Goal: Find contact information: Find contact information

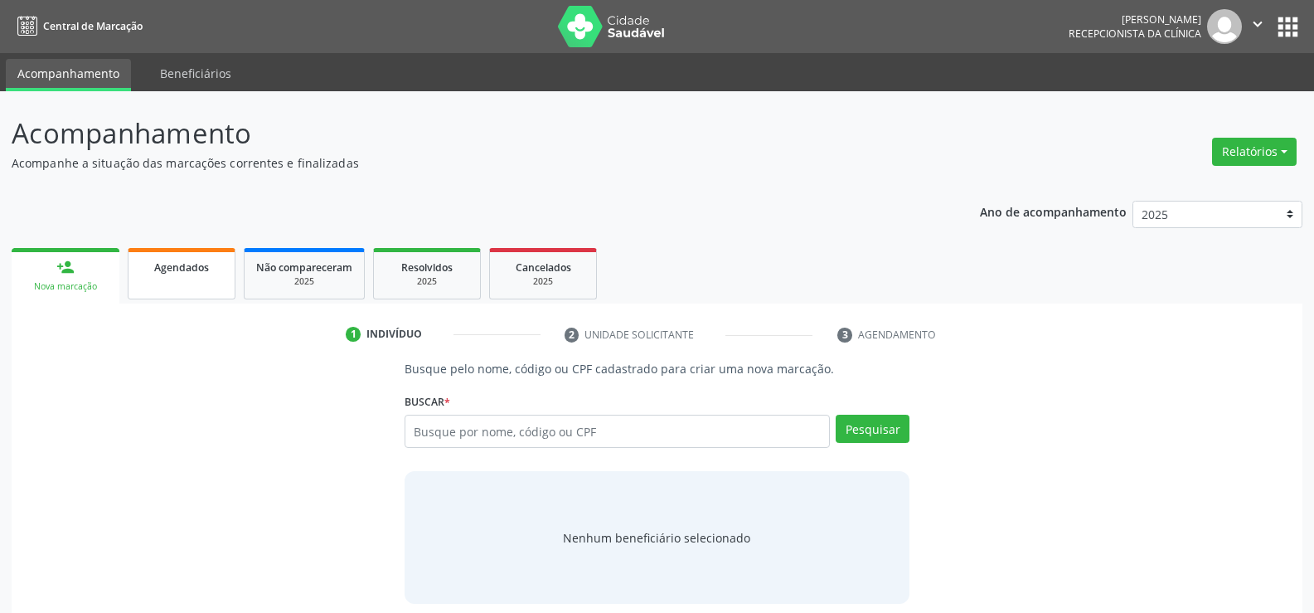
click at [188, 280] on link "Agendados" at bounding box center [182, 273] width 108 height 51
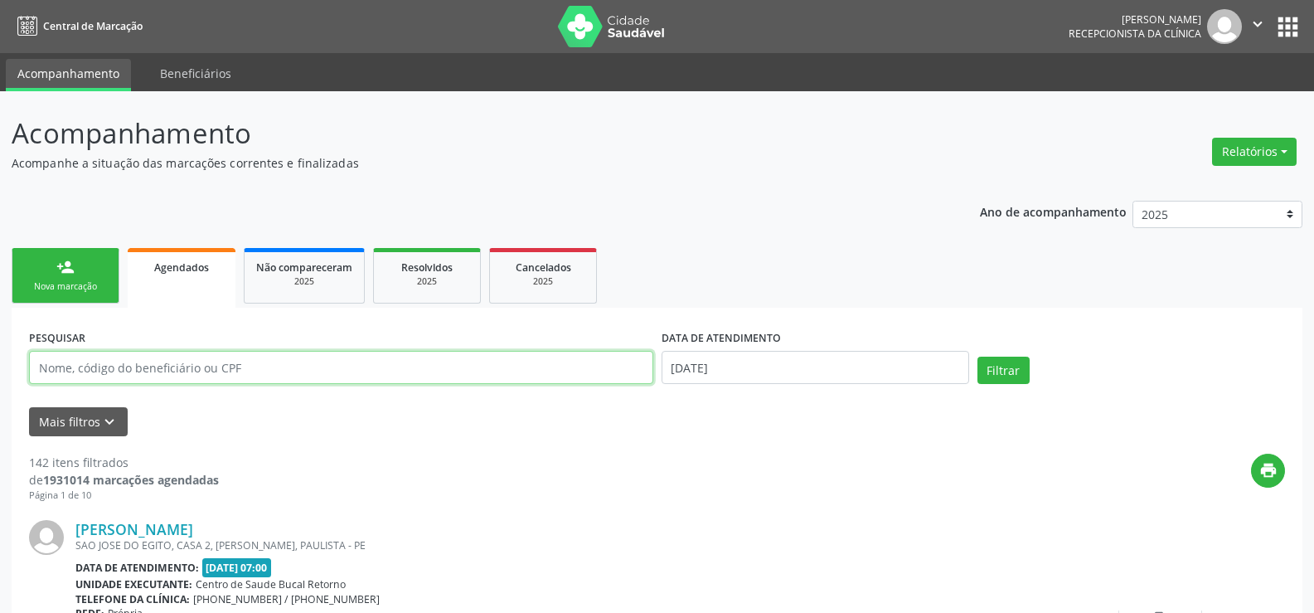
click at [125, 361] on input "text" at bounding box center [341, 367] width 624 height 33
type input "[PERSON_NAME]"
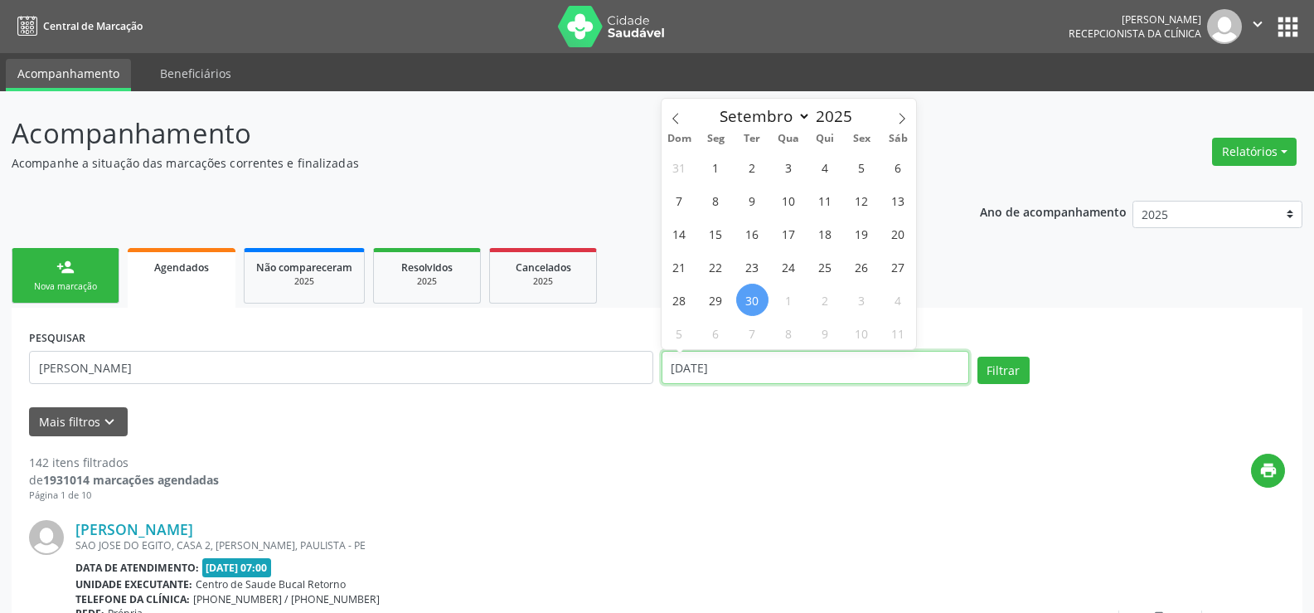
drag, startPoint x: 772, startPoint y: 374, endPoint x: 626, endPoint y: 371, distance: 145.9
click at [626, 371] on div "PESQUISAR [PERSON_NAME] DATA DE ATENDIMENTO [DATE] Filtrar" at bounding box center [657, 360] width 1264 height 70
click at [977, 356] on button "Filtrar" at bounding box center [1003, 370] width 52 height 28
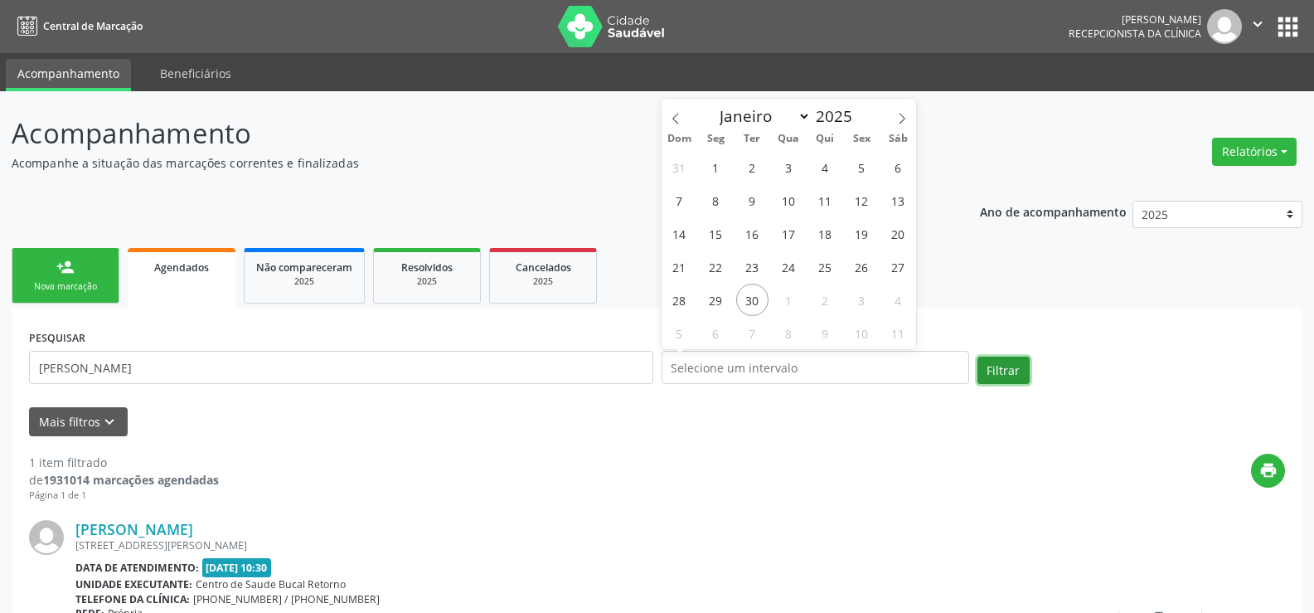
click at [1013, 375] on button "Filtrar" at bounding box center [1003, 370] width 52 height 28
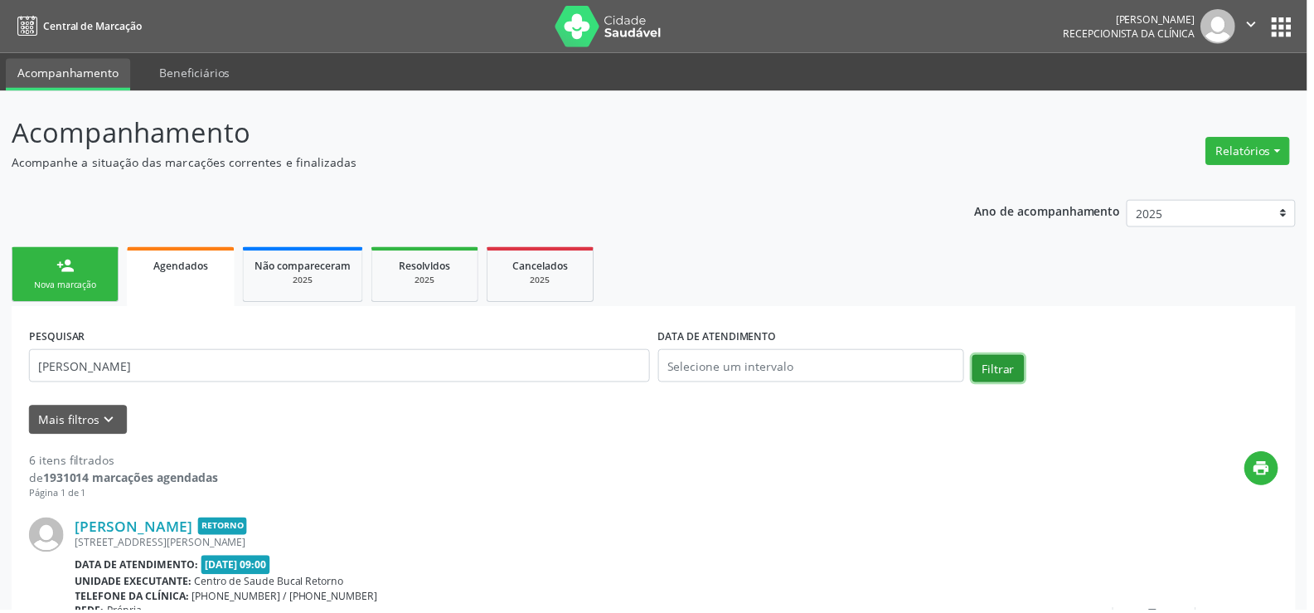
click at [1013, 375] on button "Filtrar" at bounding box center [1003, 370] width 52 height 28
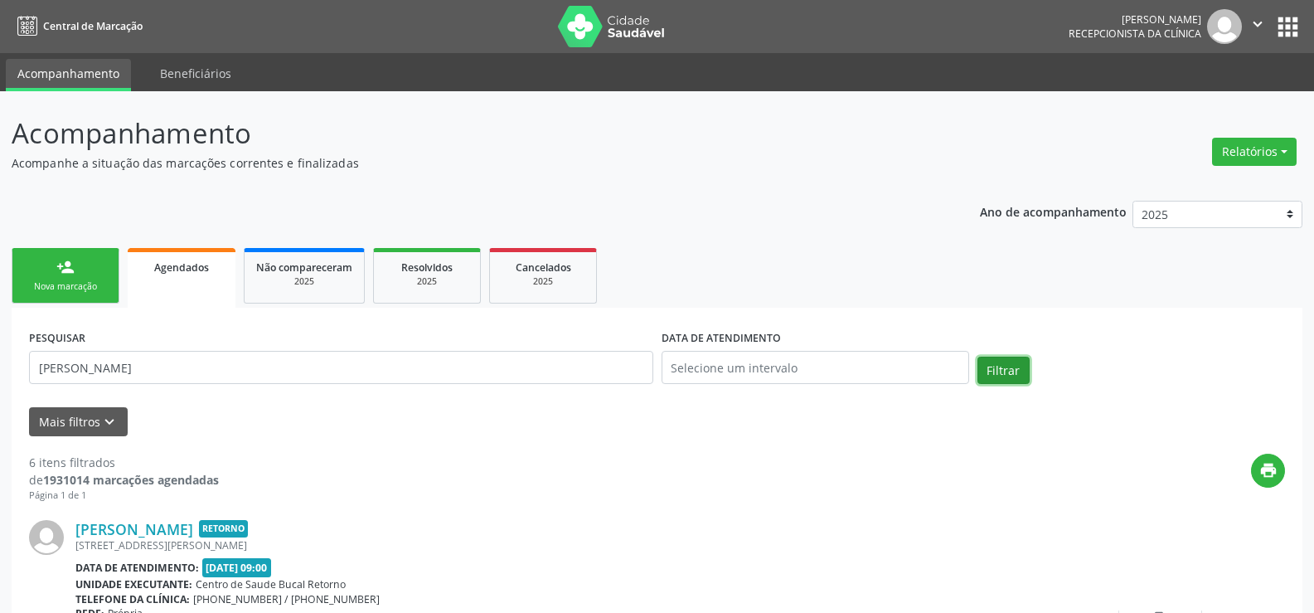
click at [1013, 375] on button "Filtrar" at bounding box center [1003, 370] width 52 height 28
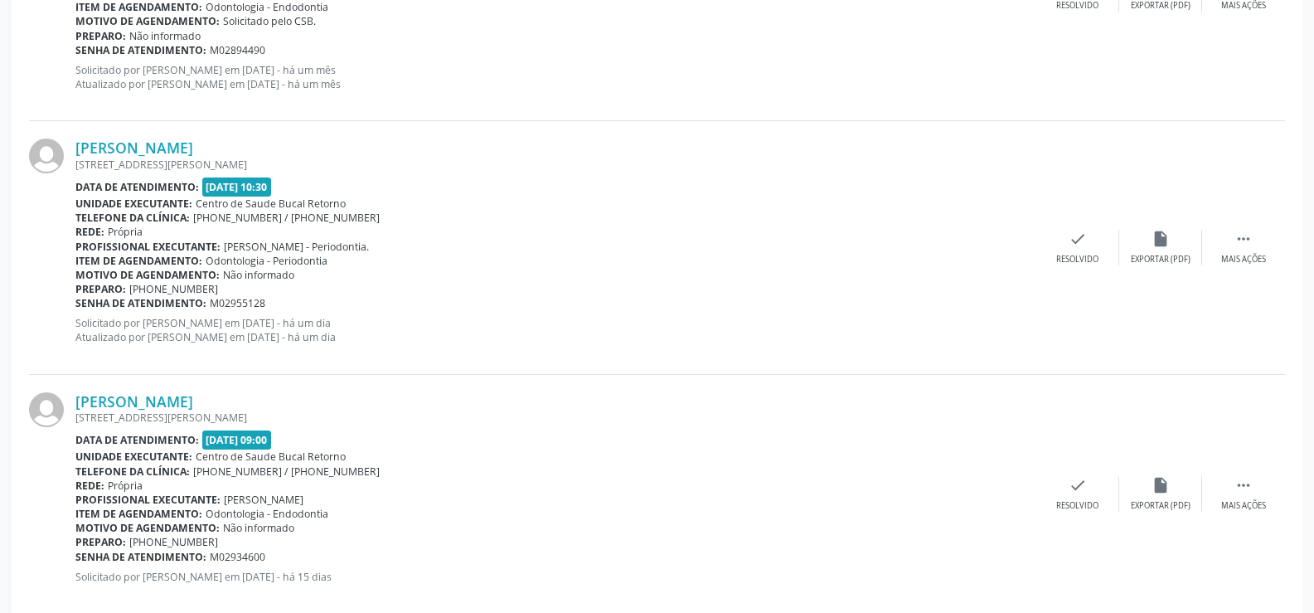
scroll to position [1422, 0]
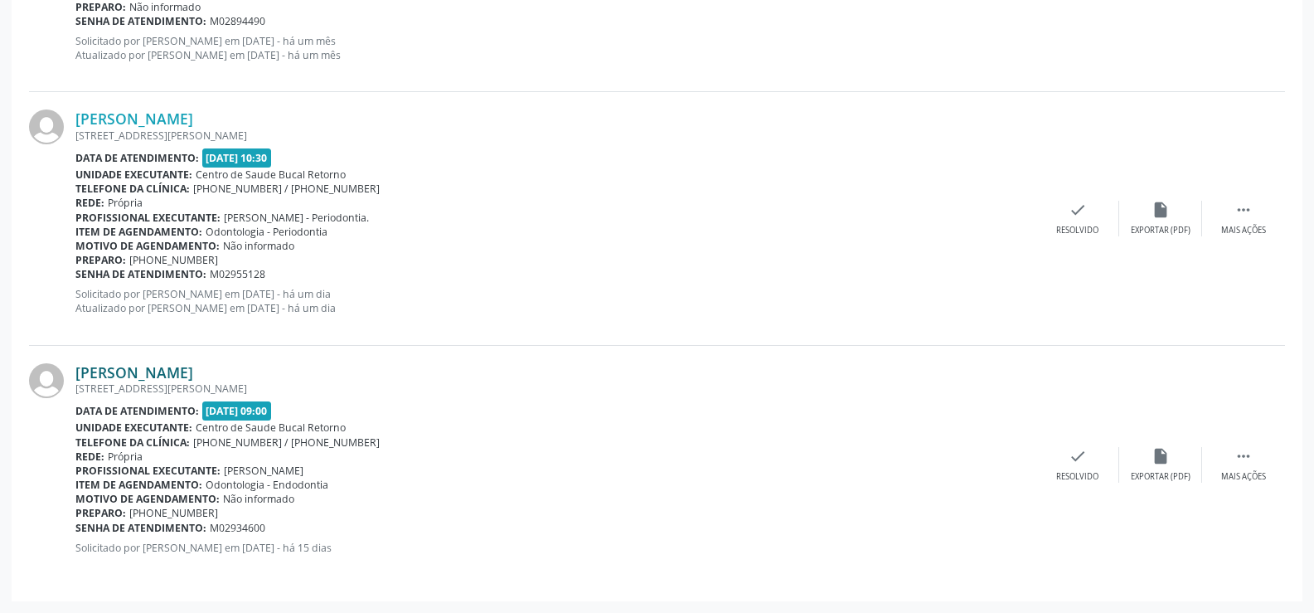
click at [173, 363] on link "[PERSON_NAME]" at bounding box center [134, 372] width 118 height 18
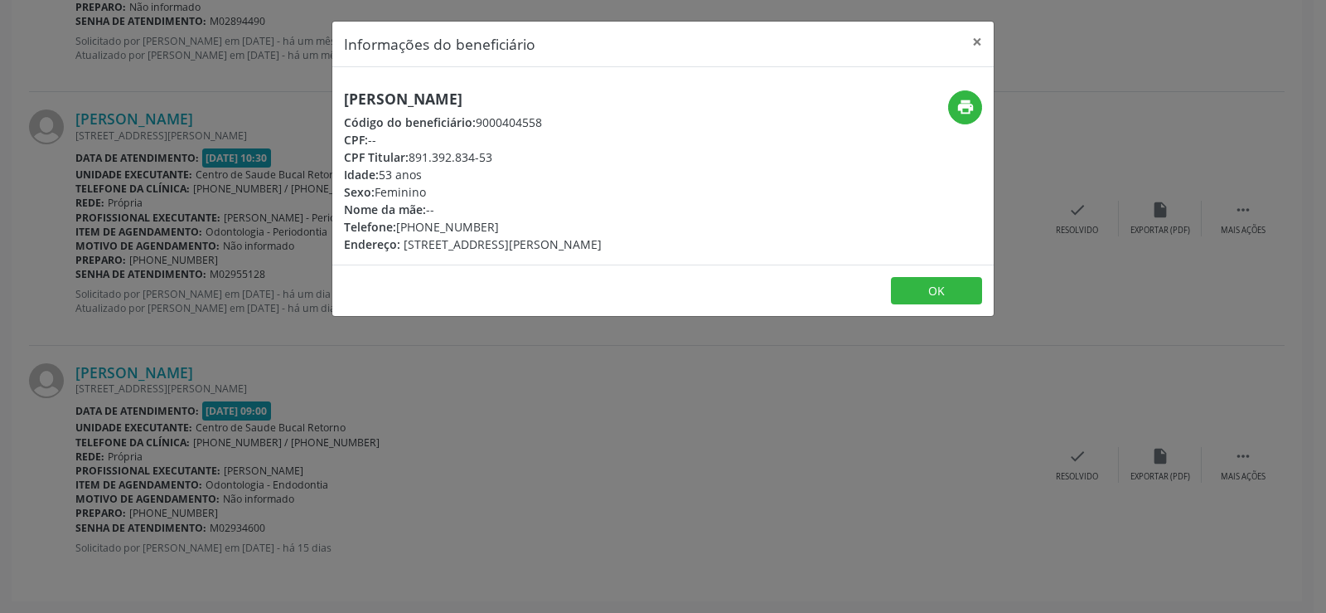
drag, startPoint x: 412, startPoint y: 156, endPoint x: 528, endPoint y: 153, distance: 116.1
click at [528, 153] on div "CPF Titular: 891.392.834-53" at bounding box center [473, 156] width 258 height 17
copy div "891.392.834-53"
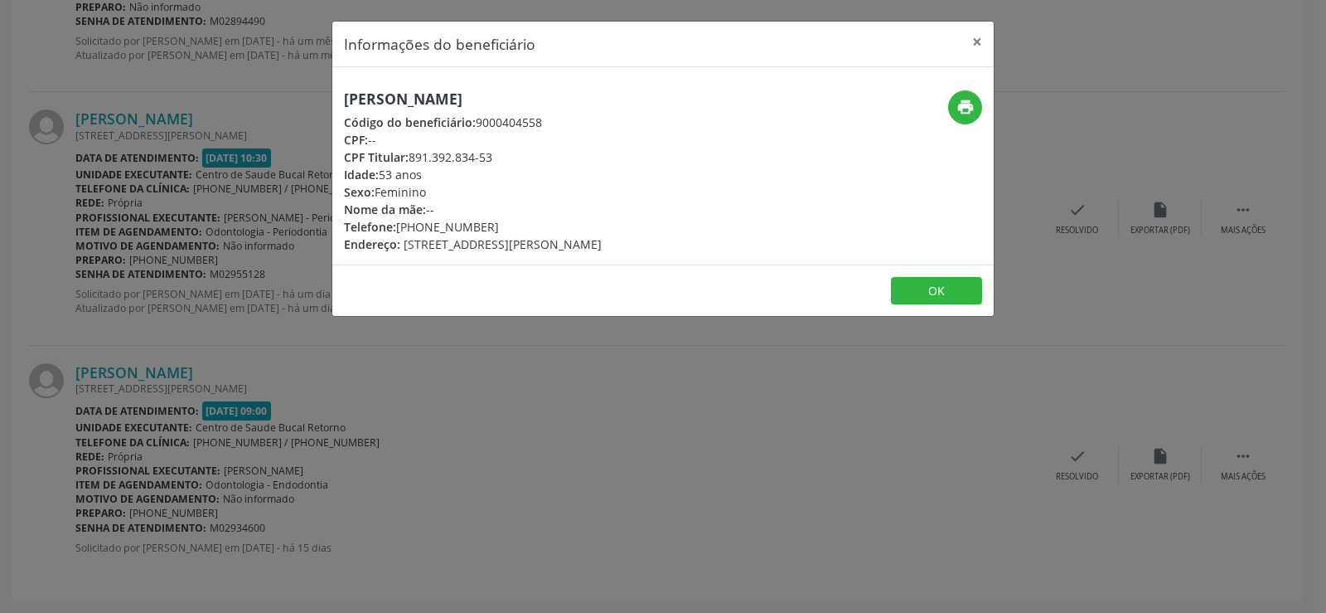
drag, startPoint x: 341, startPoint y: 97, endPoint x: 617, endPoint y: 90, distance: 276.1
click at [617, 90] on div "[PERSON_NAME] Código do beneficiário: 9000404558 CPF: -- CPF Titular: 891.392.8…" at bounding box center [552, 171] width 441 height 162
copy h5 "[PERSON_NAME]"
drag, startPoint x: 415, startPoint y: 230, endPoint x: 484, endPoint y: 230, distance: 68.8
click at [484, 230] on div "Telefone: [PHONE_NUMBER]" at bounding box center [473, 226] width 258 height 17
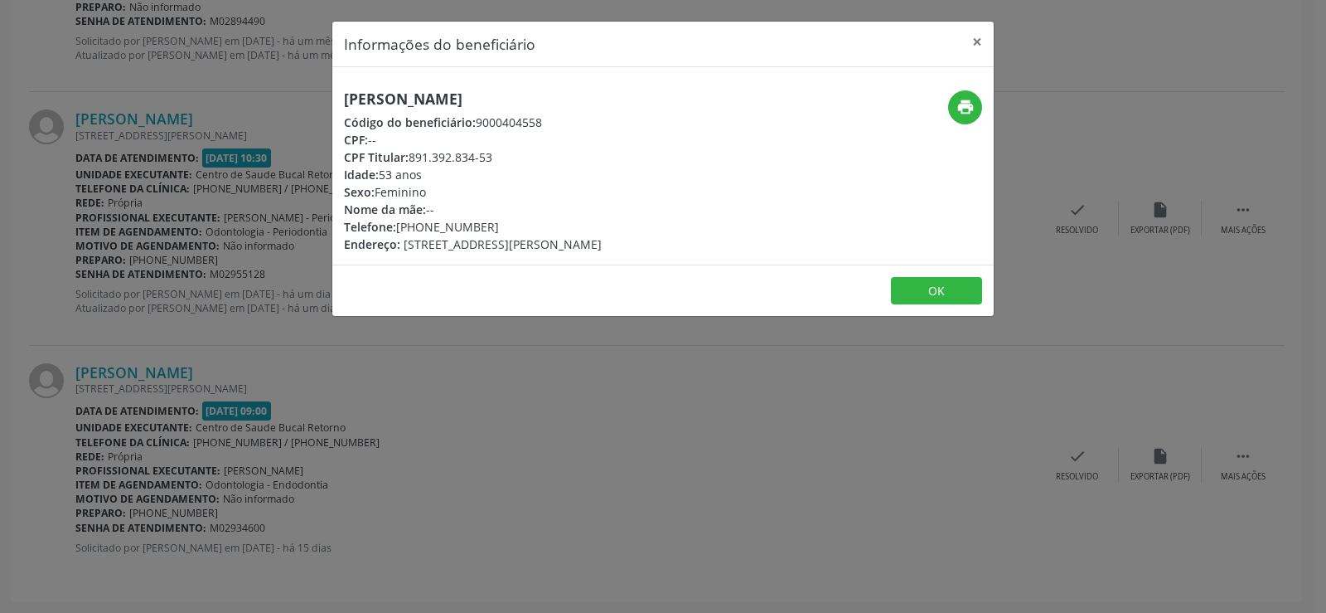
copy div ") 98679-7085"
click at [970, 42] on button "×" at bounding box center [977, 42] width 33 height 41
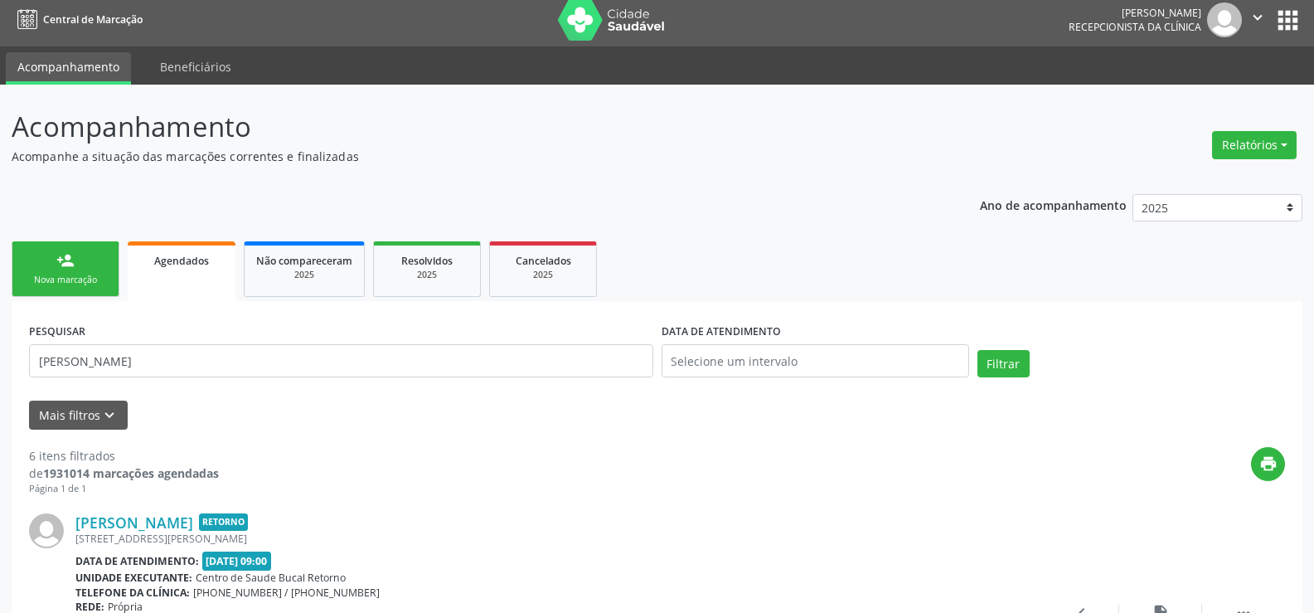
scroll to position [0, 0]
